Goal: Task Accomplishment & Management: Manage account settings

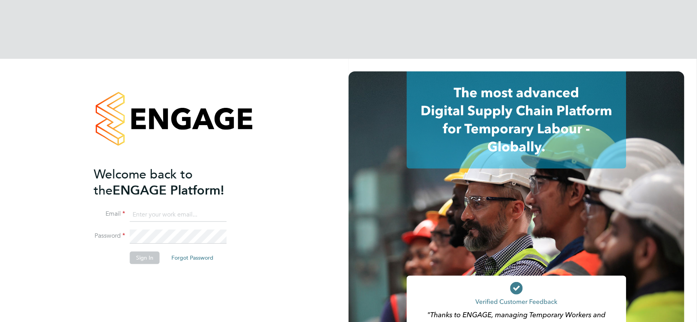
type input "[EMAIL_ADDRESS][DOMAIN_NAME]"
click at [133, 252] on button "Sign In" at bounding box center [145, 258] width 30 height 13
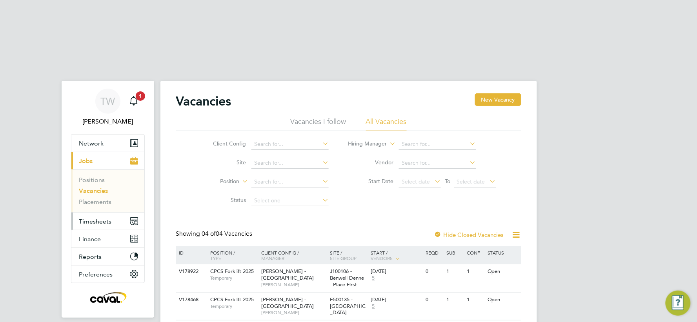
drag, startPoint x: 109, startPoint y: 164, endPoint x: 115, endPoint y: 160, distance: 7.3
click at [109, 213] on button "Timesheets" at bounding box center [107, 221] width 73 height 17
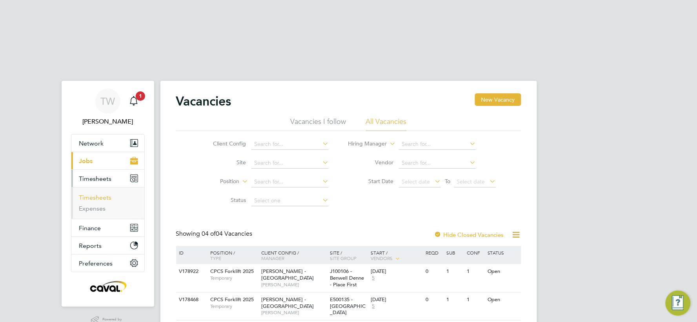
click at [103, 194] on link "Timesheets" at bounding box center [95, 197] width 33 height 7
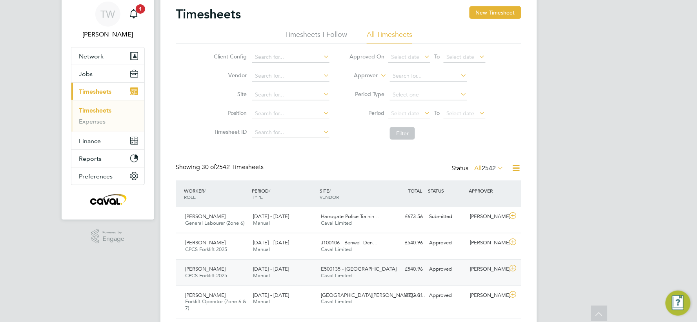
click at [236, 263] on div "Joseph Robinson CPCS Forklift 2025 16 - 22 Aug 2025" at bounding box center [216, 273] width 68 height 20
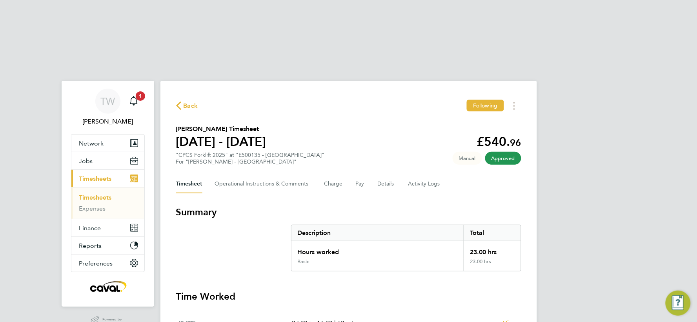
click at [397, 59] on ng-component "Back Following [PERSON_NAME] Timesheet [DATE] - [DATE] £540. 96 "CPCS Forklift …" at bounding box center [349, 269] width 377 height 421
